Goal: Complete application form

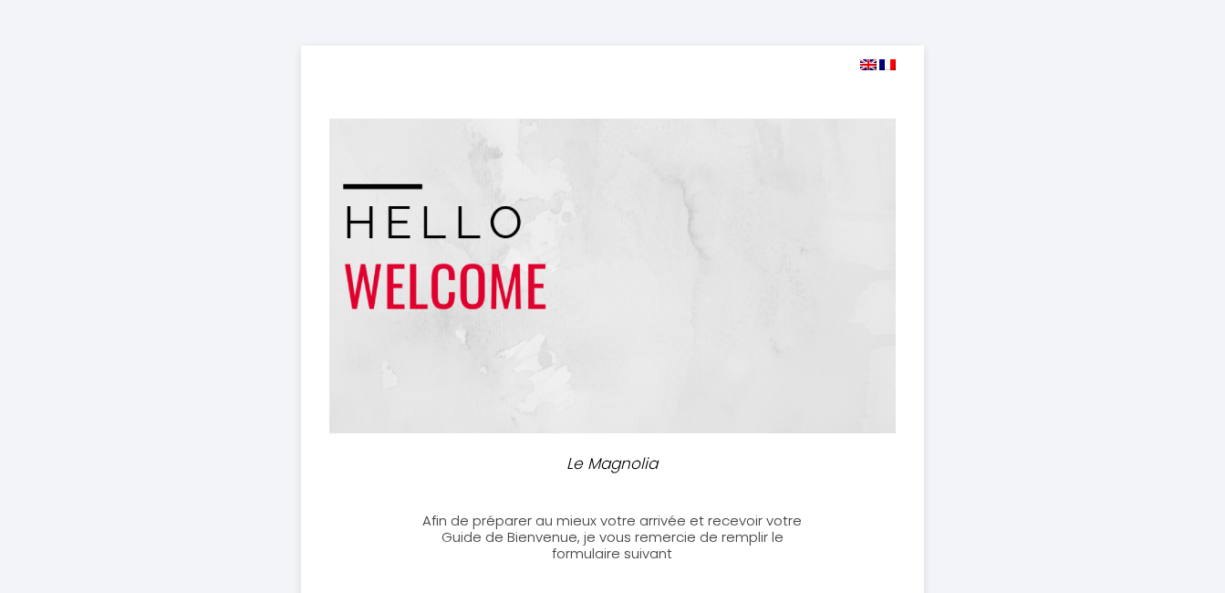
select select
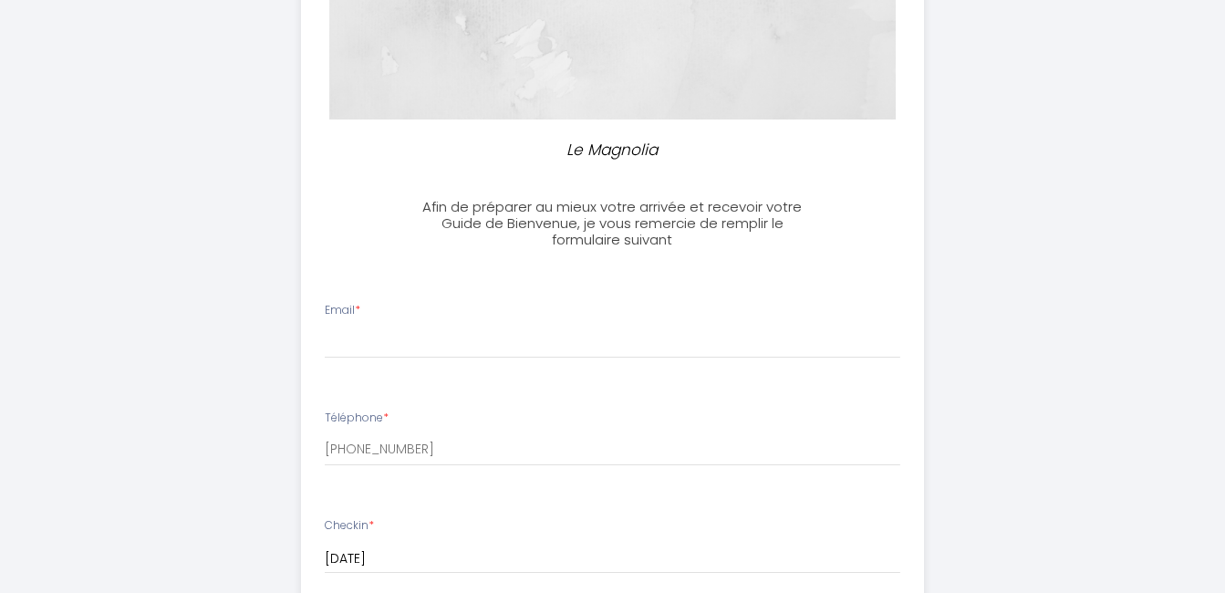
scroll to position [326, 0]
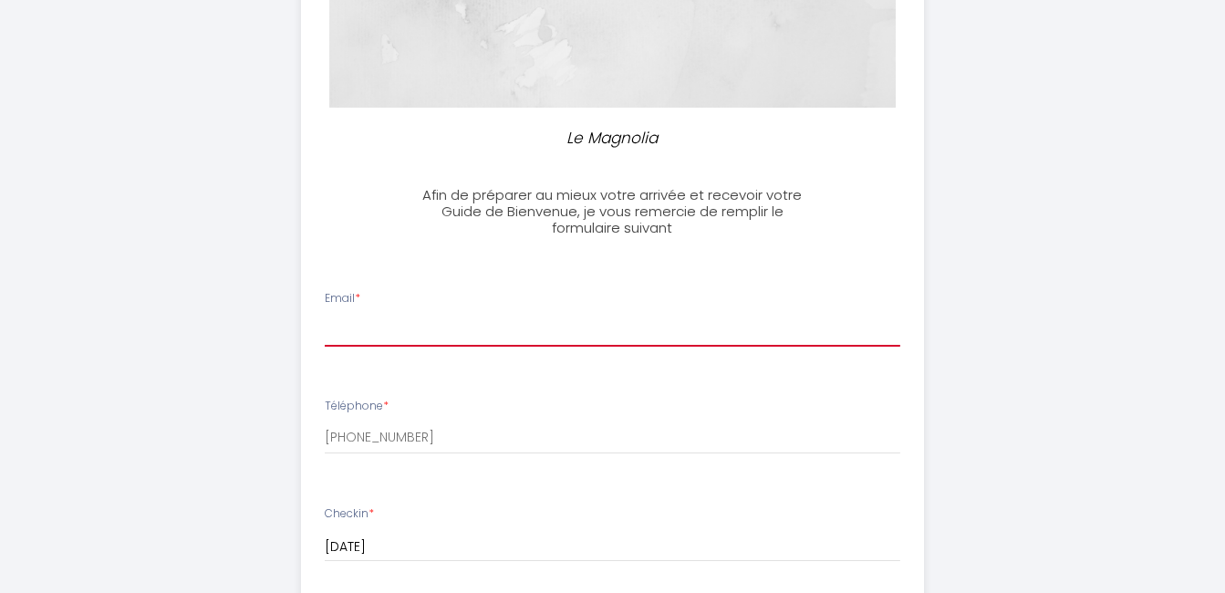
click at [556, 326] on input "Email *" at bounding box center [613, 330] width 576 height 33
type input "[EMAIL_ADDRESS][DOMAIN_NAME]"
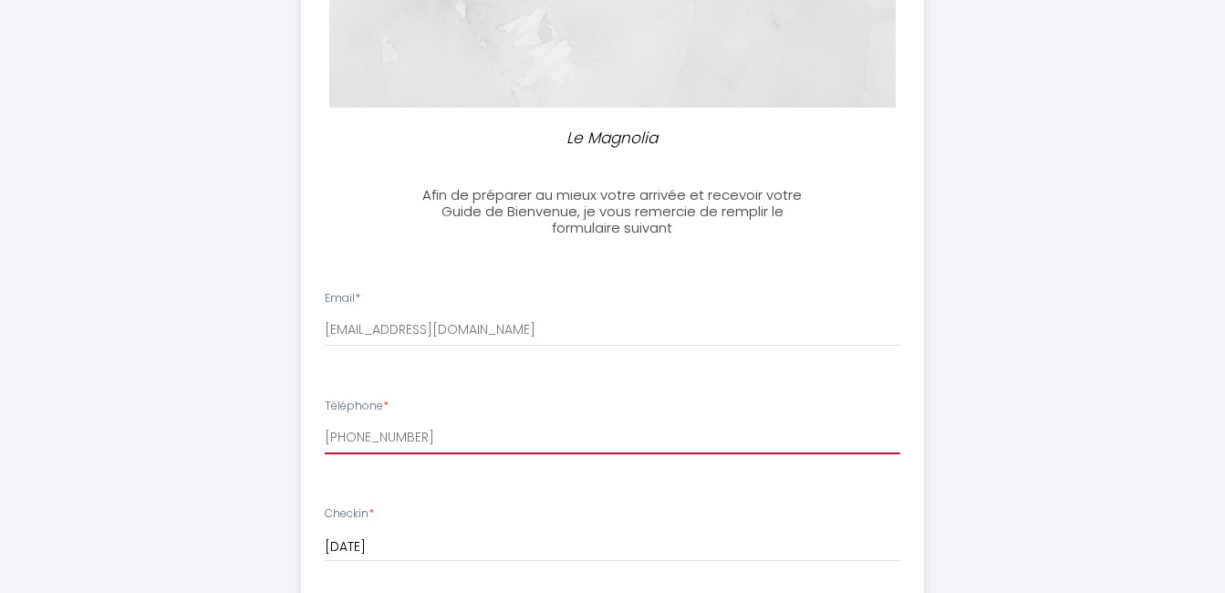
click at [427, 439] on input "[PHONE_NUMBER]" at bounding box center [613, 437] width 576 height 33
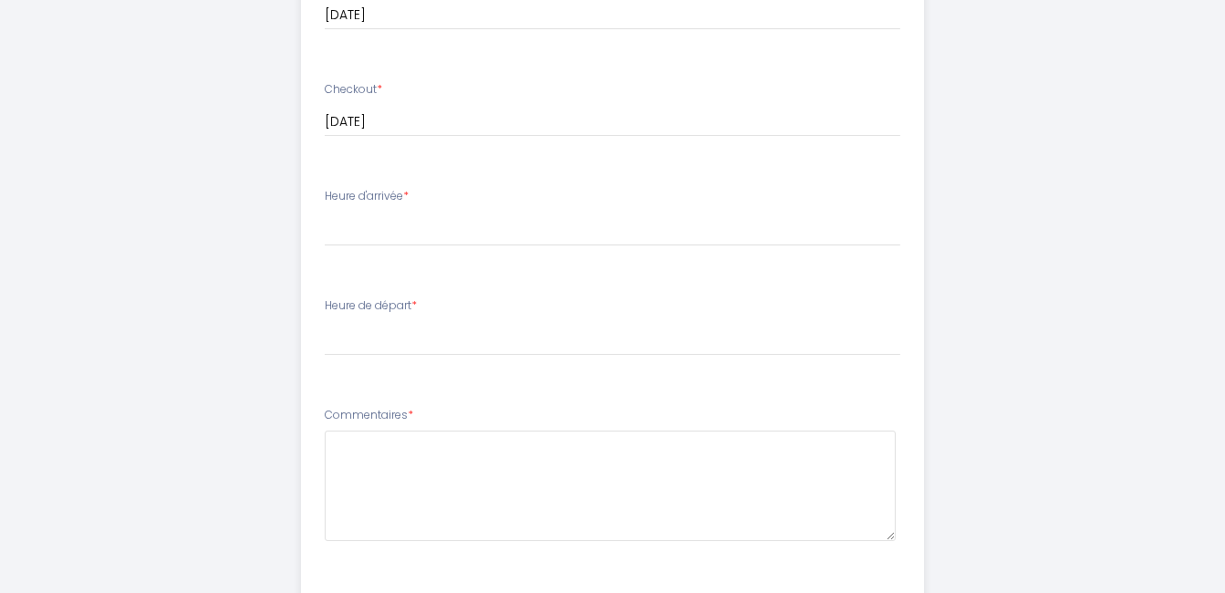
scroll to position [864, 0]
type input "[PHONE_NUMBER]"
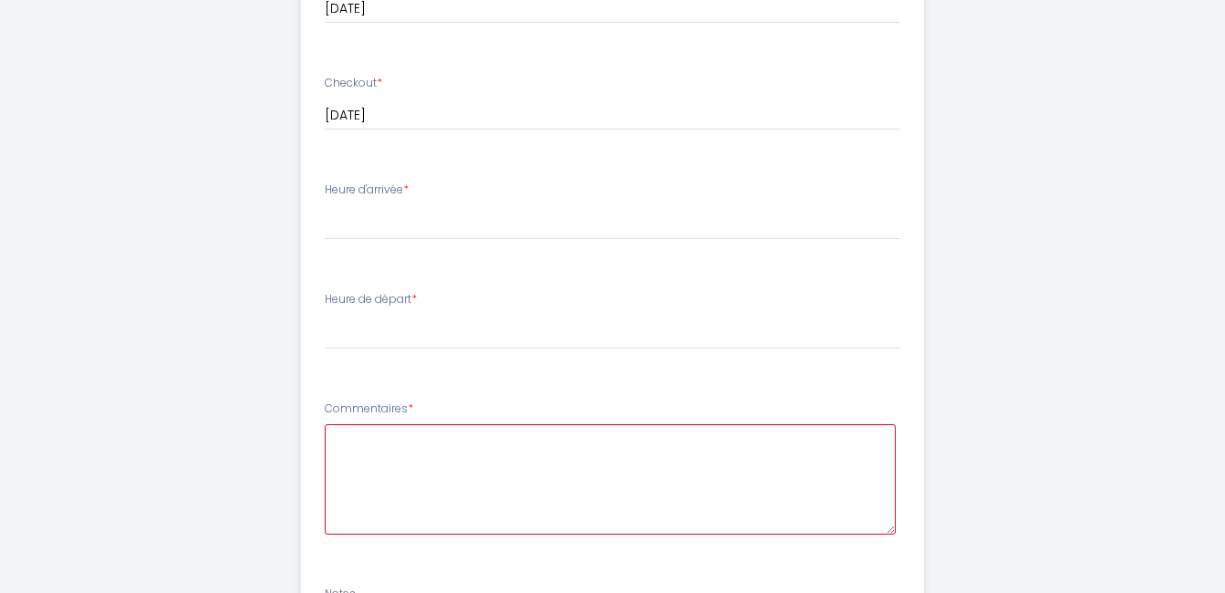
click at [581, 452] on textarea at bounding box center [610, 479] width 571 height 110
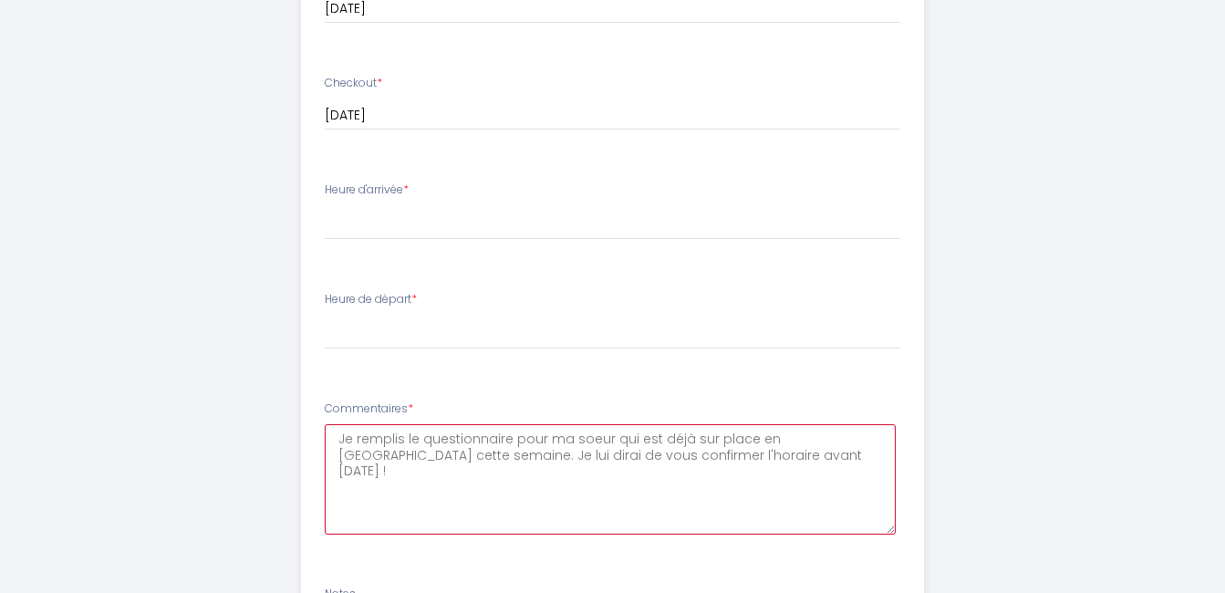
click at [631, 454] on textarea "Je remplis le questionnaire pour ma soeur qui est déjà sur place en [GEOGRAPHIC…" at bounding box center [610, 479] width 571 height 110
type textarea "Je remplis le questionnaire pour ma soeur qui est déjà sur place en [GEOGRAPHIC…"
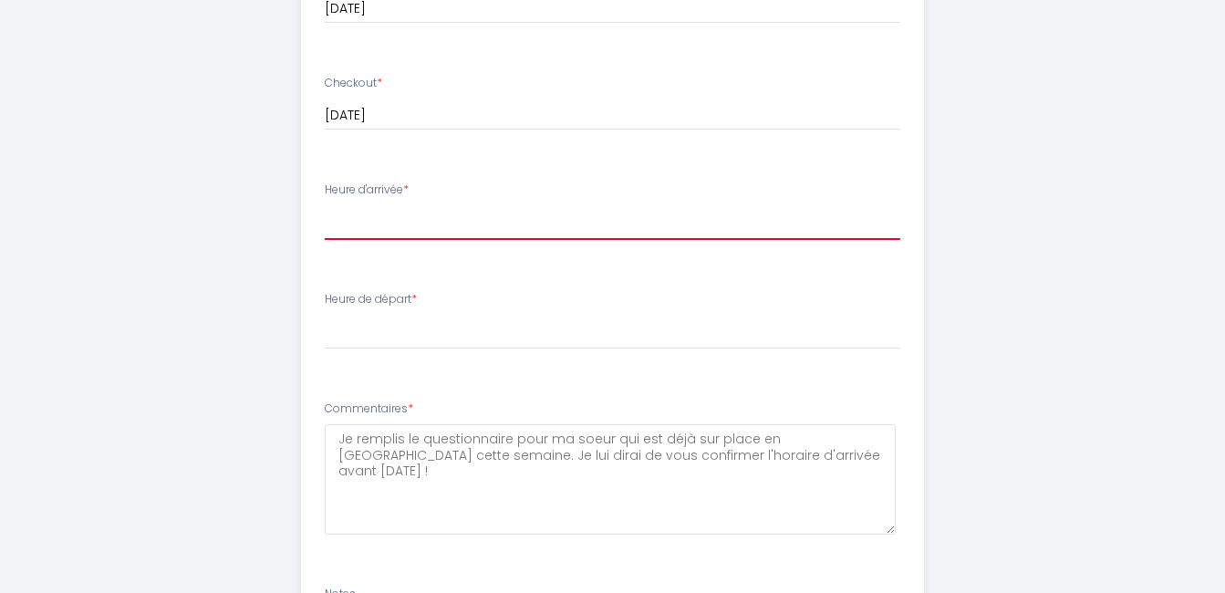
click at [414, 221] on select "14:00 14:30 15:00 15:30 16:00 16:30 17:00 17:30 18:00 18:30 19:00 19:30 20:00 2…" at bounding box center [613, 222] width 576 height 35
select select "17:00"
click at [325, 205] on select "14:00 14:30 15:00 15:30 16:00 16:30 17:00 17:30 18:00 18:30 19:00 19:30 20:00 2…" at bounding box center [613, 222] width 576 height 35
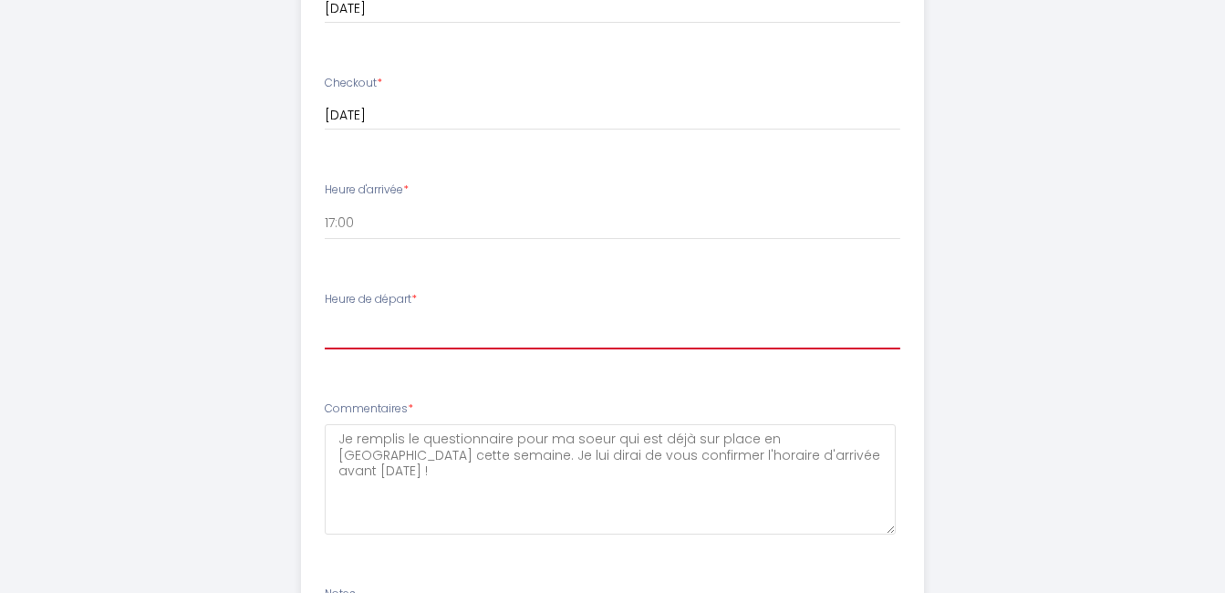
click at [370, 336] on select "00:00 00:30 01:00 01:30 02:00 02:30 03:00 03:30 04:00 04:30 05:00 05:30 06:00 0…" at bounding box center [613, 332] width 576 height 35
select select "11:00"
click at [325, 315] on select "00:00 00:30 01:00 01:30 02:00 02:30 03:00 03:30 04:00 04:30 05:00 05:30 06:00 0…" at bounding box center [613, 332] width 576 height 35
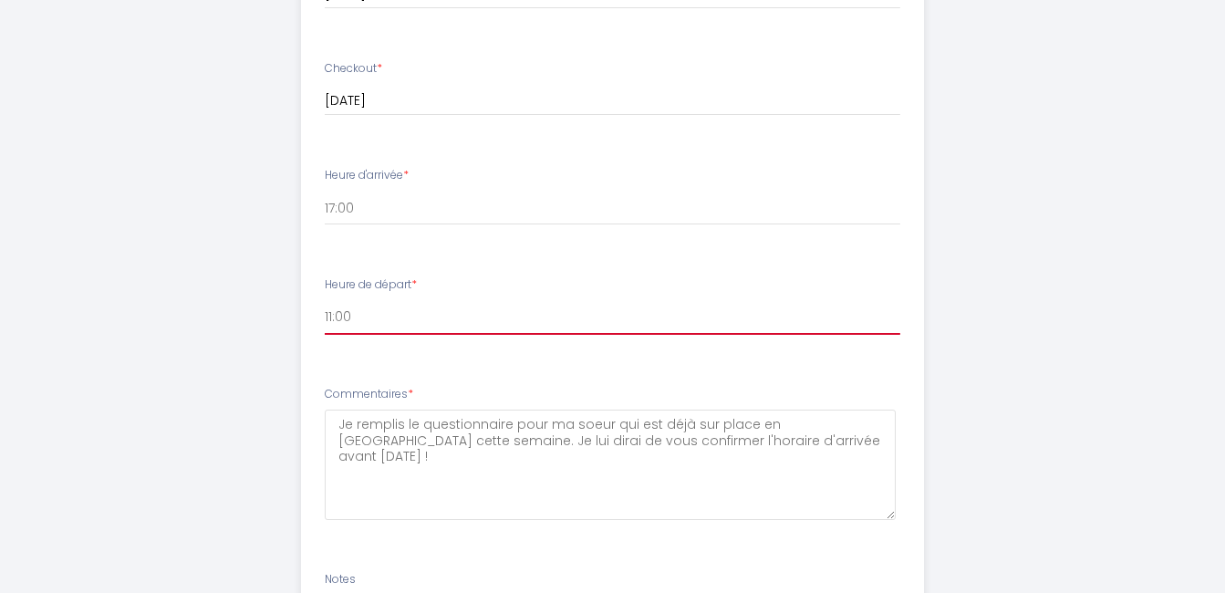
scroll to position [1146, 0]
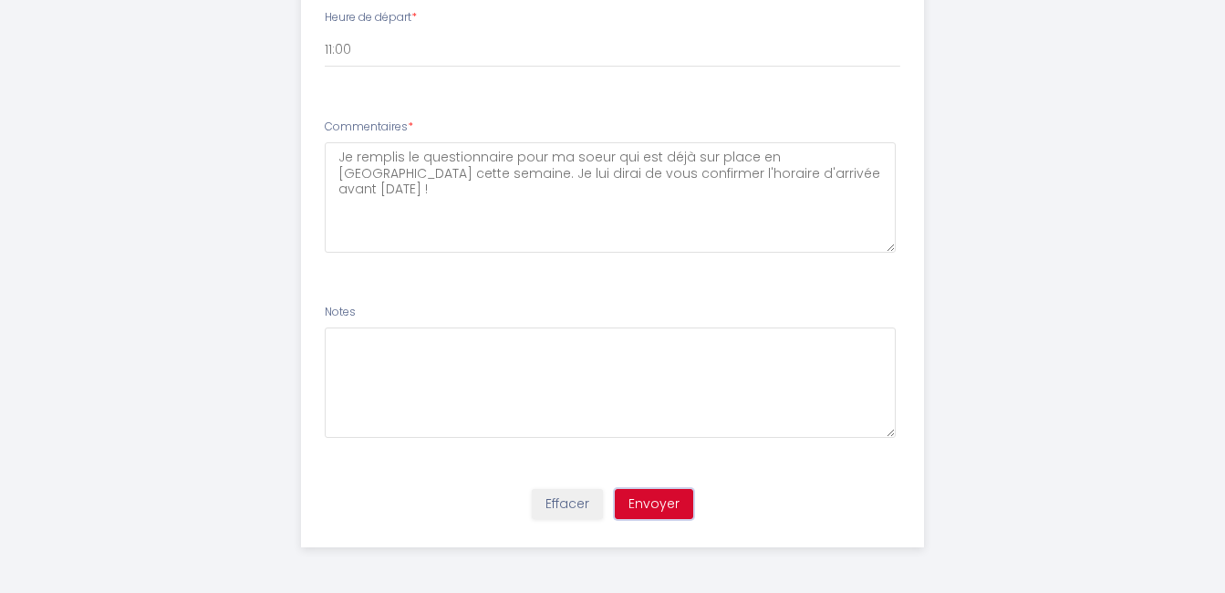
click at [677, 506] on button "Envoyer" at bounding box center [654, 504] width 78 height 31
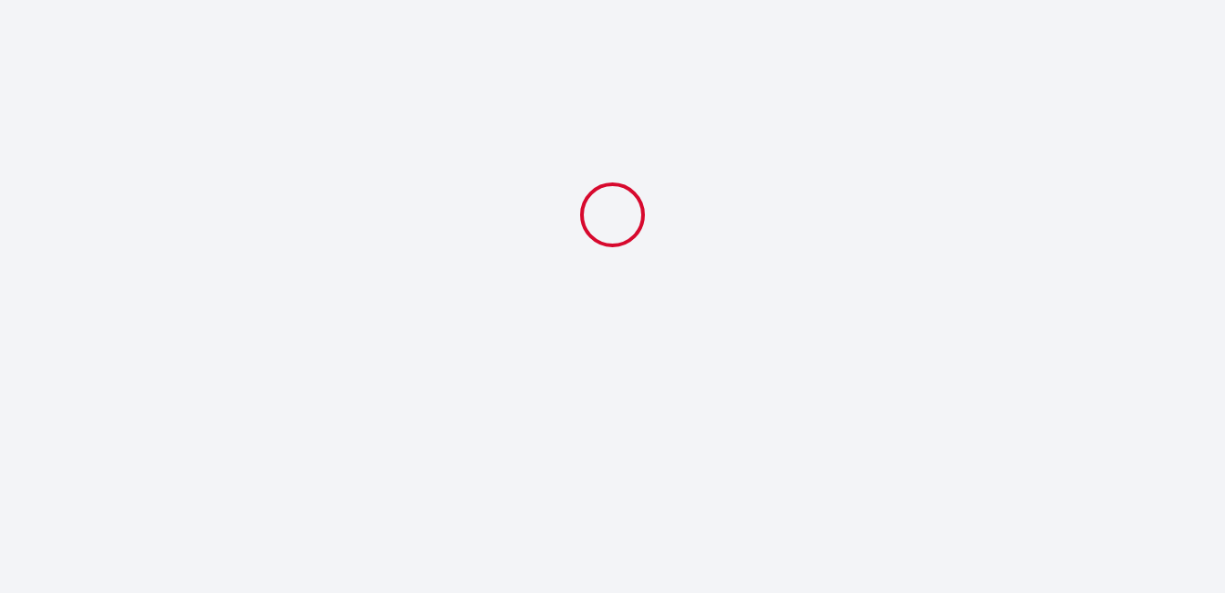
select select "17:00"
select select "11:00"
